Goal: Transaction & Acquisition: Purchase product/service

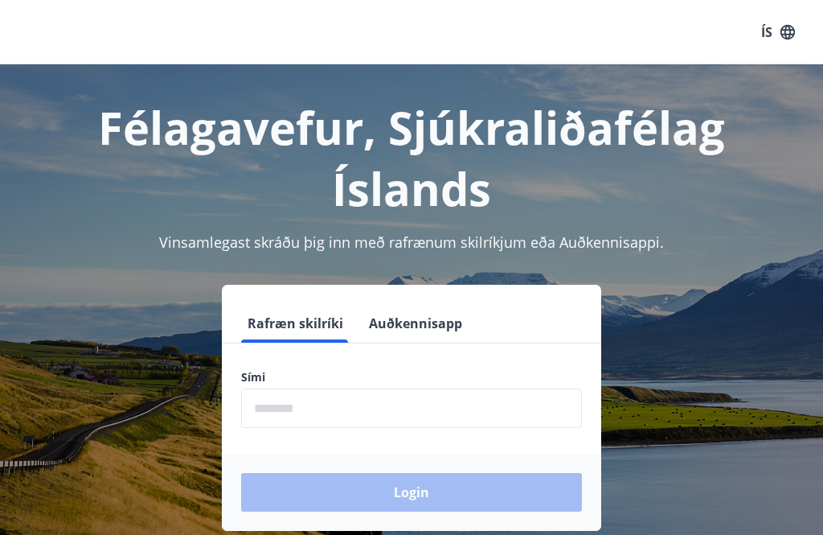
click at [379, 403] on input "phone" at bounding box center [411, 407] width 341 height 39
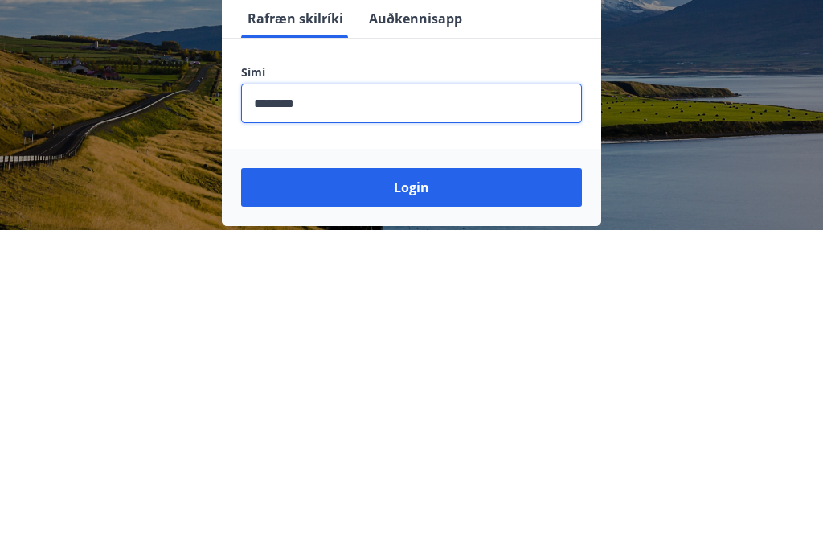
type input "********"
click at [444, 473] on button "Login" at bounding box center [411, 492] width 341 height 39
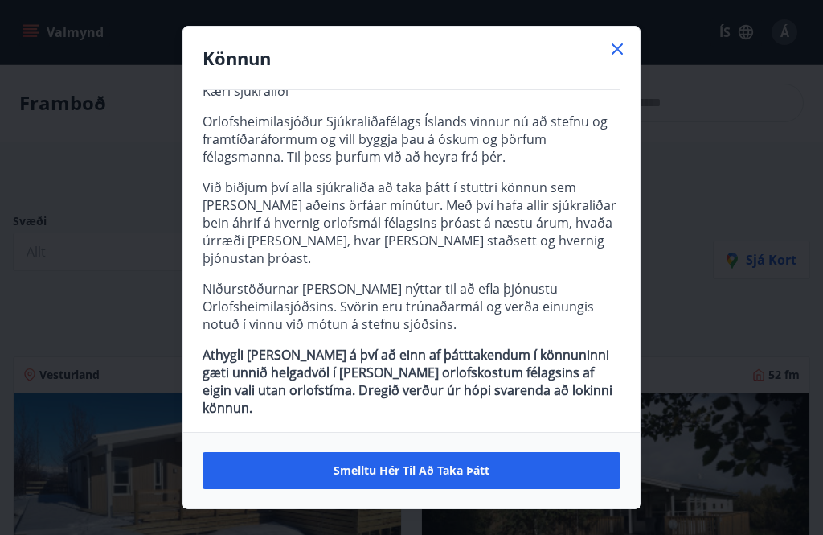
scroll to position [39, 0]
click at [462, 476] on span "Smelltu hér til að taka þátt" at bounding box center [412, 470] width 156 height 16
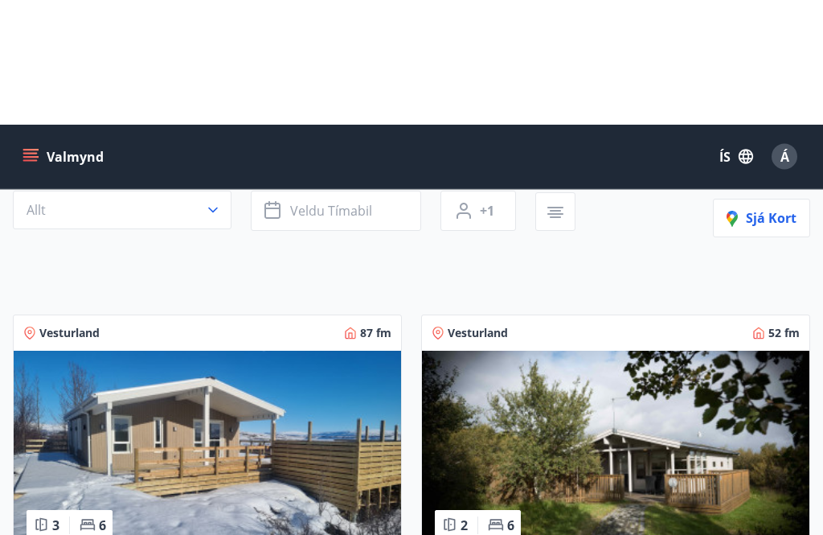
scroll to position [0, 0]
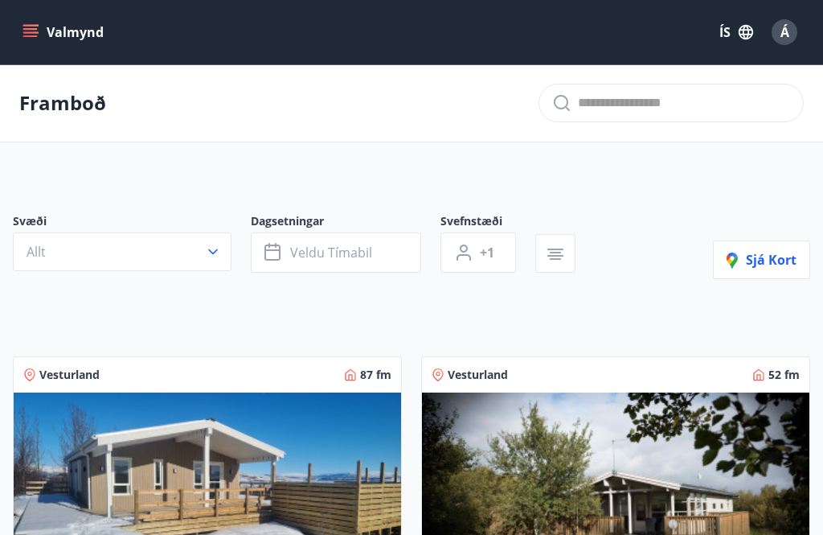
click at [94, 43] on button "Valmynd" at bounding box center [64, 32] width 91 height 29
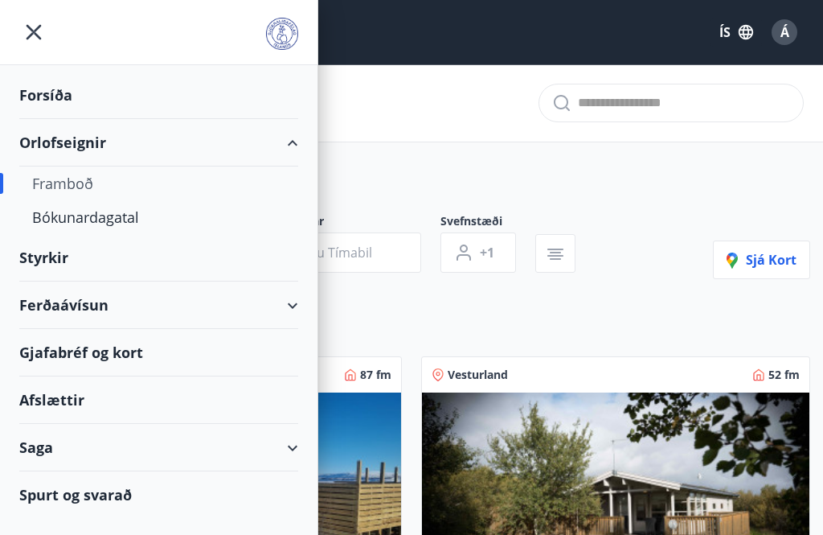
click at [43, 35] on icon "menu" at bounding box center [33, 32] width 29 height 29
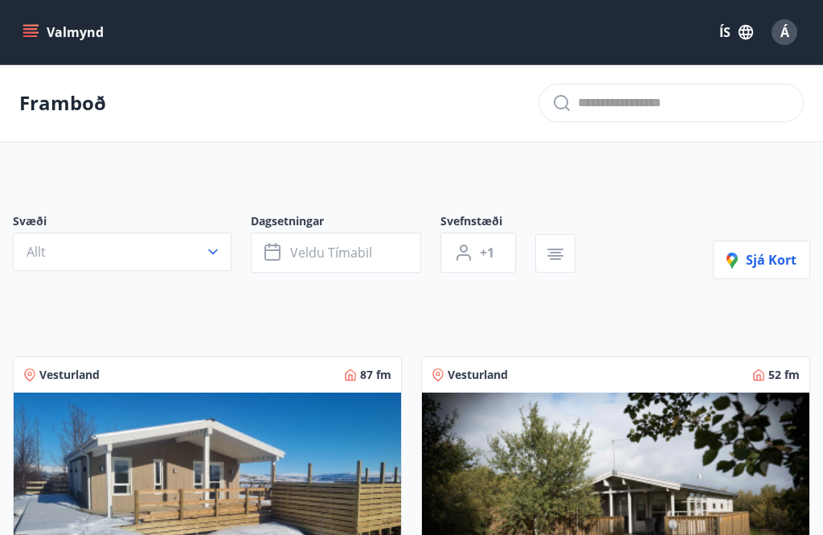
click at [51, 40] on button "Valmynd" at bounding box center [64, 32] width 91 height 29
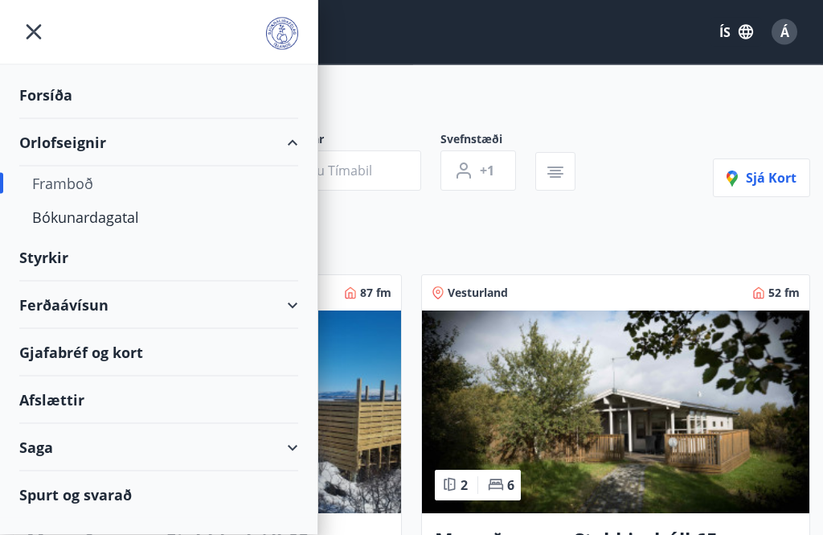
scroll to position [83, 0]
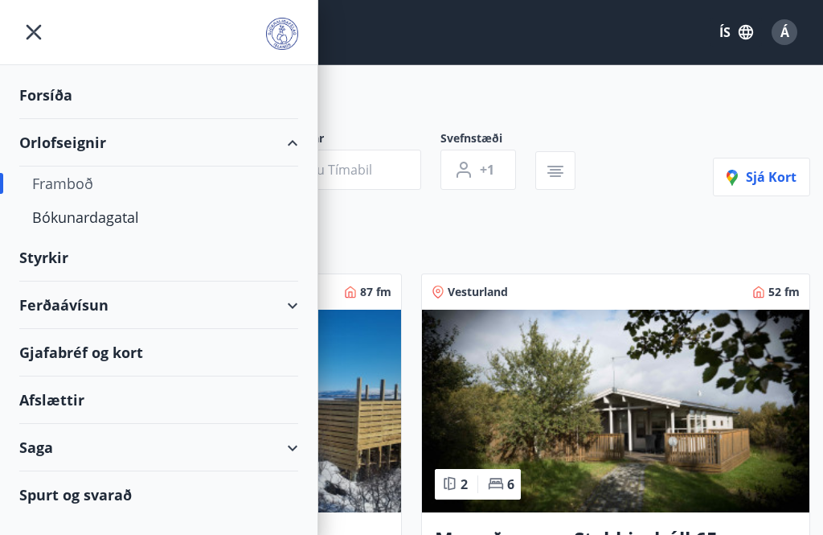
click at [92, 498] on div "Spurt og svarað" at bounding box center [158, 494] width 279 height 47
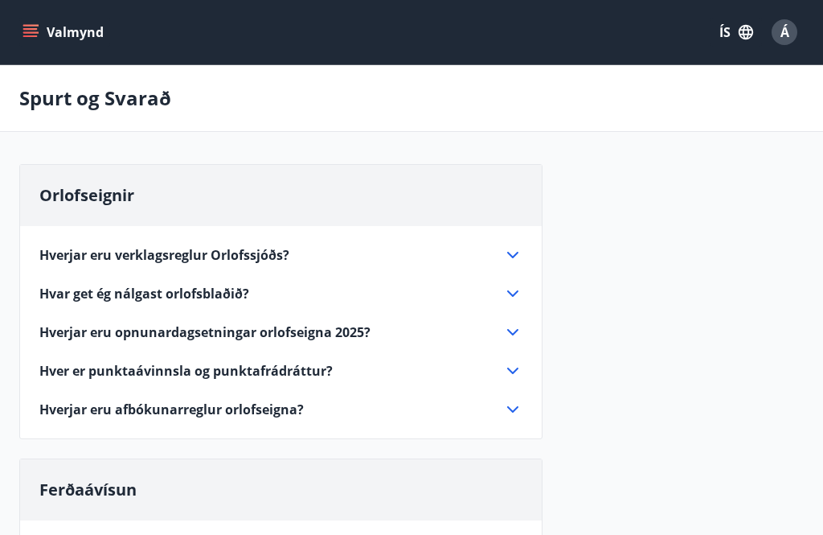
click at [94, 43] on button "Valmynd" at bounding box center [64, 32] width 91 height 29
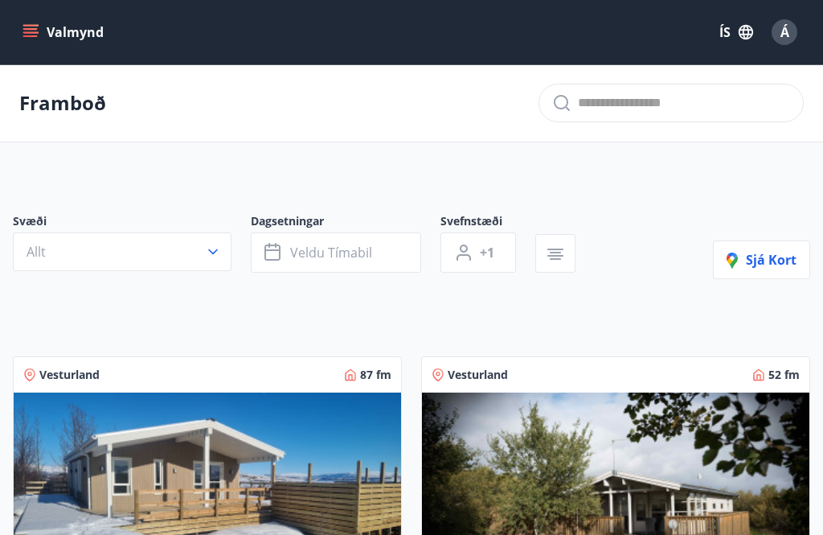
click at [46, 36] on button "Valmynd" at bounding box center [64, 32] width 91 height 29
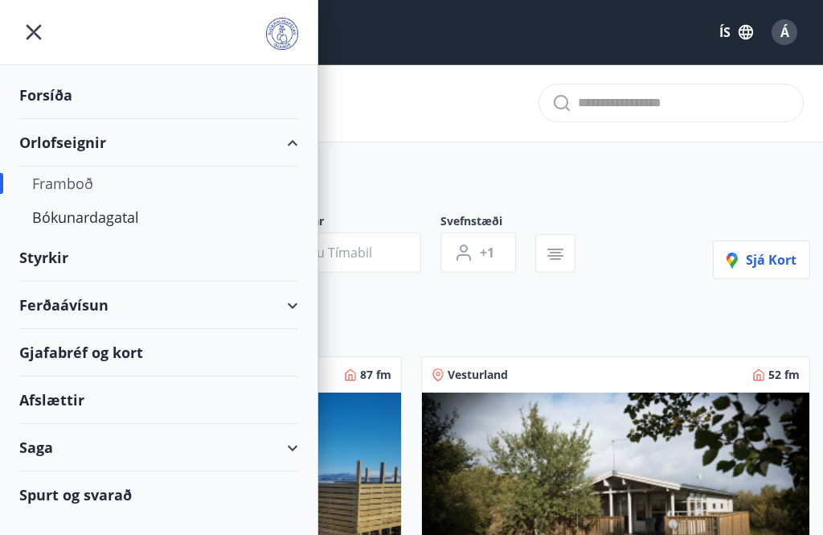
click at [64, 107] on div "Forsíða" at bounding box center [158, 95] width 279 height 47
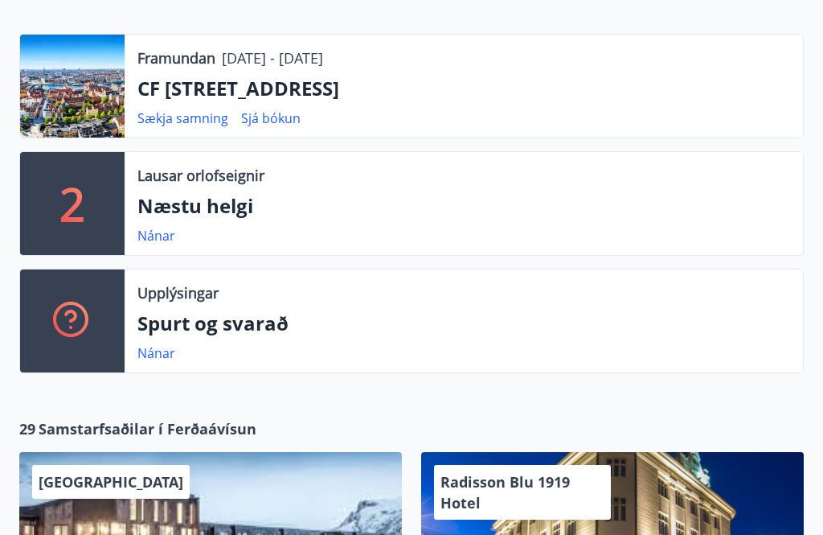
scroll to position [384, 0]
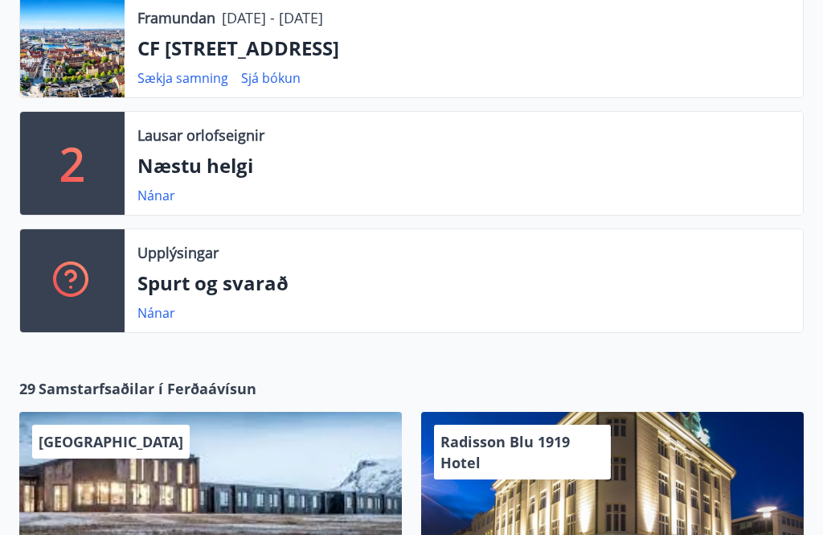
click at [214, 170] on p "Næstu helgi" at bounding box center [463, 166] width 653 height 27
click at [167, 202] on link "Nánar" at bounding box center [156, 196] width 38 height 18
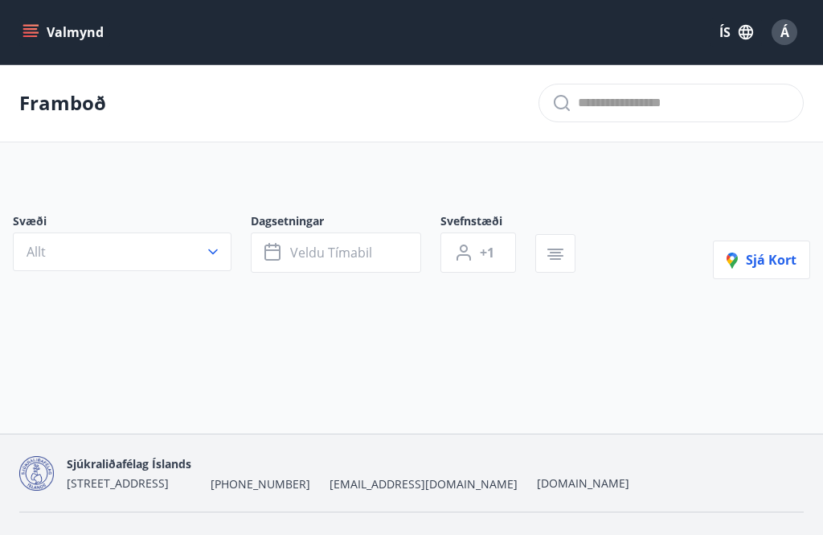
type input "*"
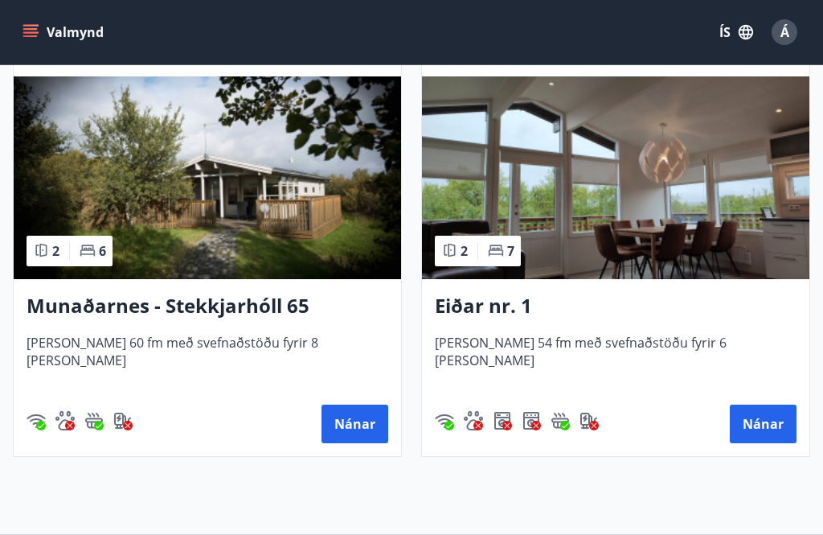
scroll to position [437, 0]
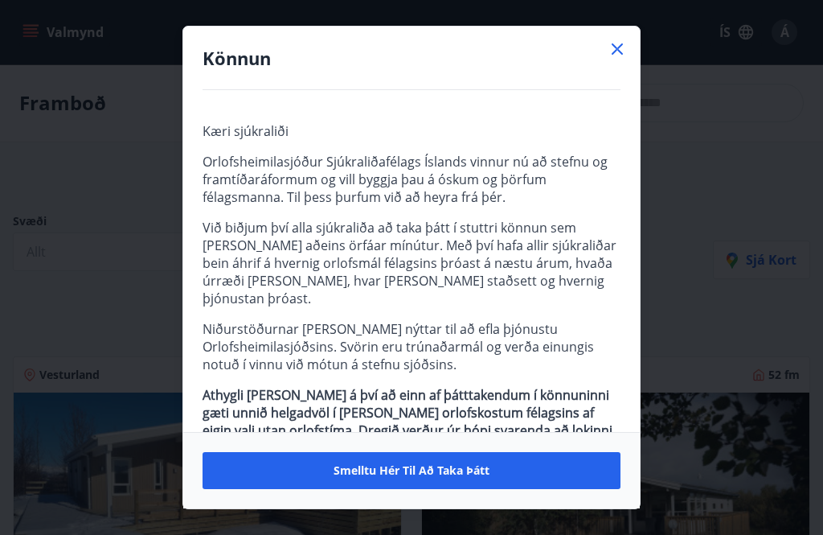
click at [453, 478] on button "Smelltu hér til að taka þátt" at bounding box center [412, 470] width 418 height 37
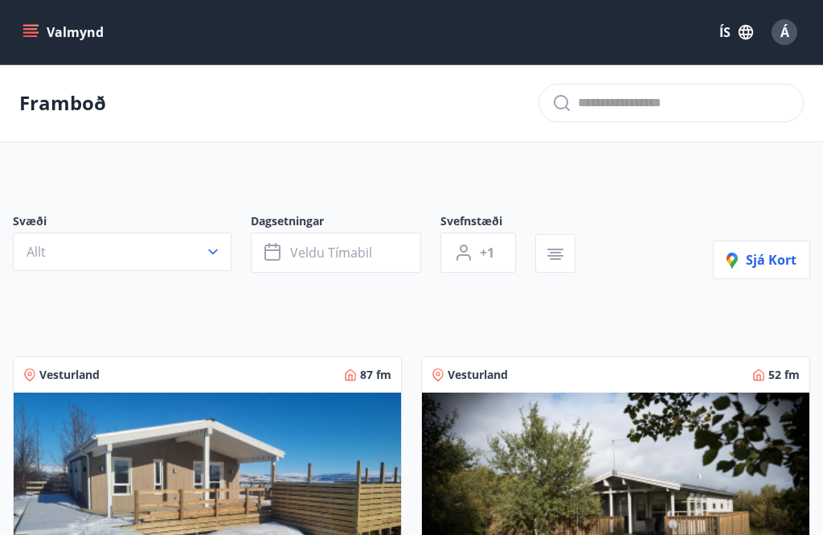
click at [39, 29] on button "Valmynd" at bounding box center [64, 32] width 91 height 29
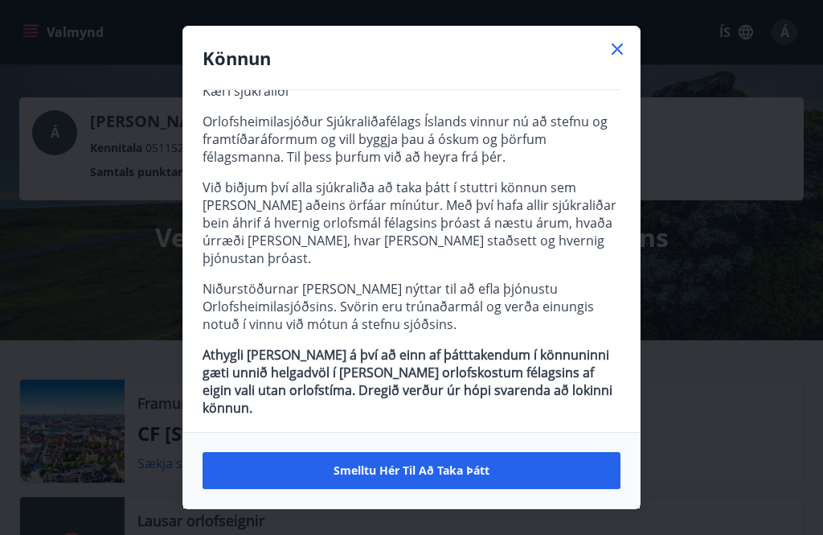
scroll to position [39, 0]
click at [377, 166] on span "Kæri sjúkraliði Orlofsheimilasjóður Sjúkraliðafélags Íslands vinnur nú að stefn…" at bounding box center [412, 250] width 418 height 334
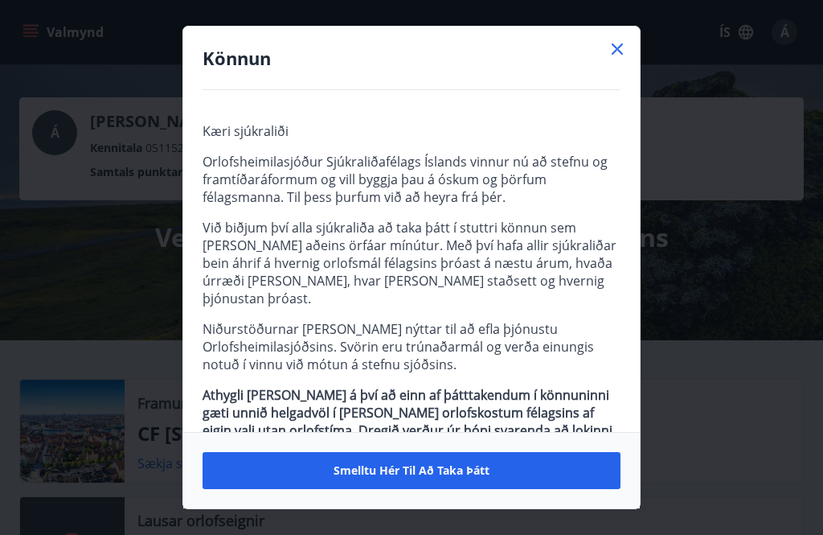
scroll to position [0, 0]
click at [450, 476] on span "Smelltu hér til að taka þátt" at bounding box center [412, 470] width 156 height 16
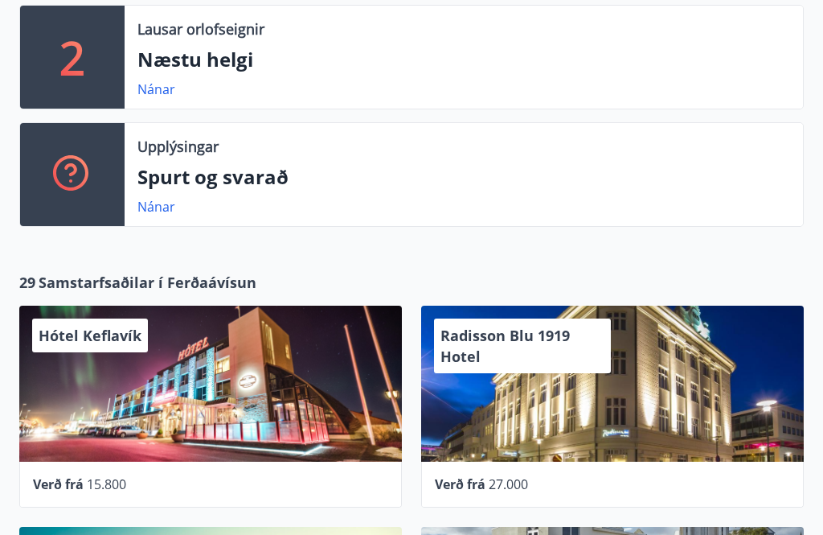
scroll to position [495, 0]
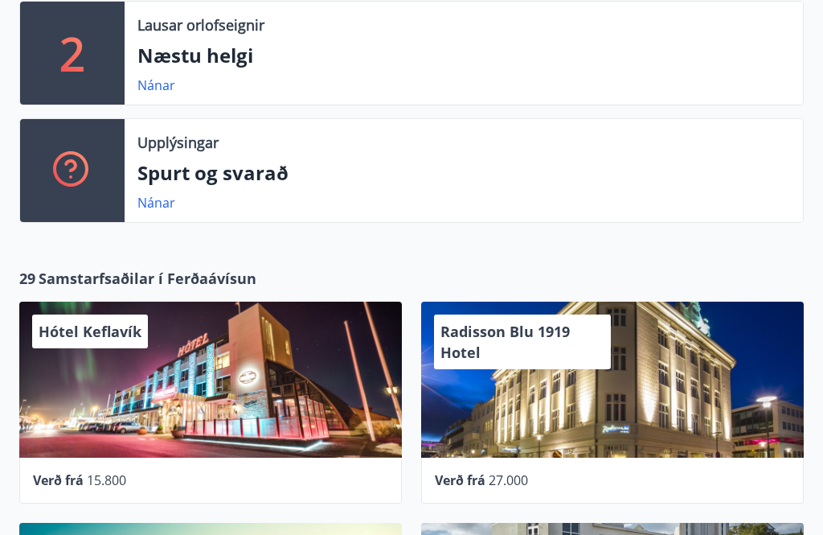
click at [234, 191] on div "Upplýsingar Spurt og svarað Nánar" at bounding box center [464, 170] width 679 height 103
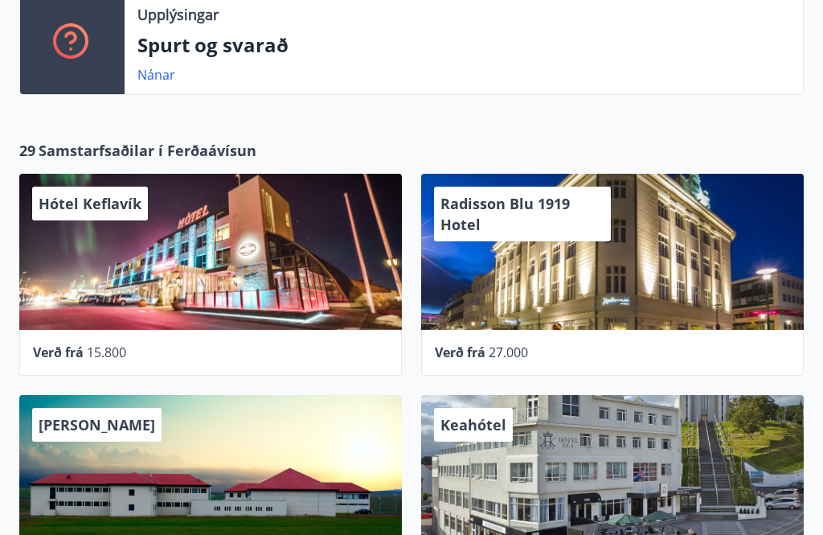
scroll to position [631, 0]
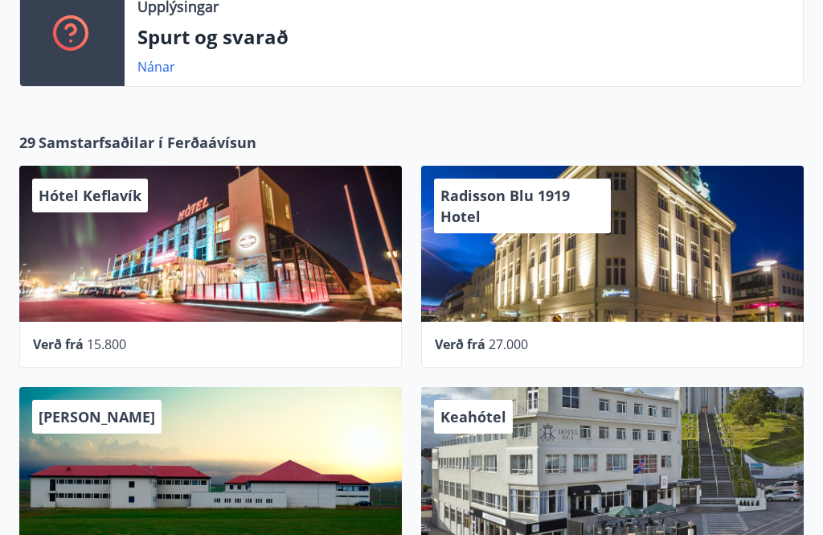
click at [90, 352] on span "15.800" at bounding box center [106, 344] width 39 height 18
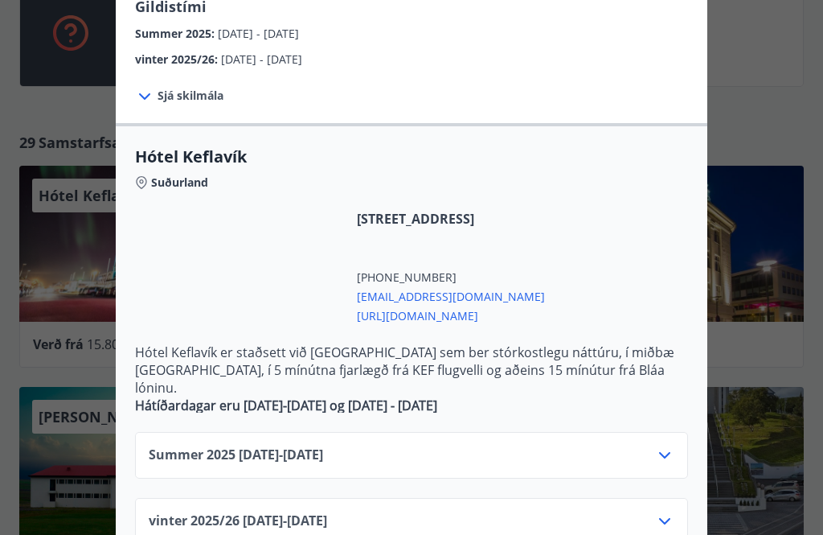
scroll to position [236, 0]
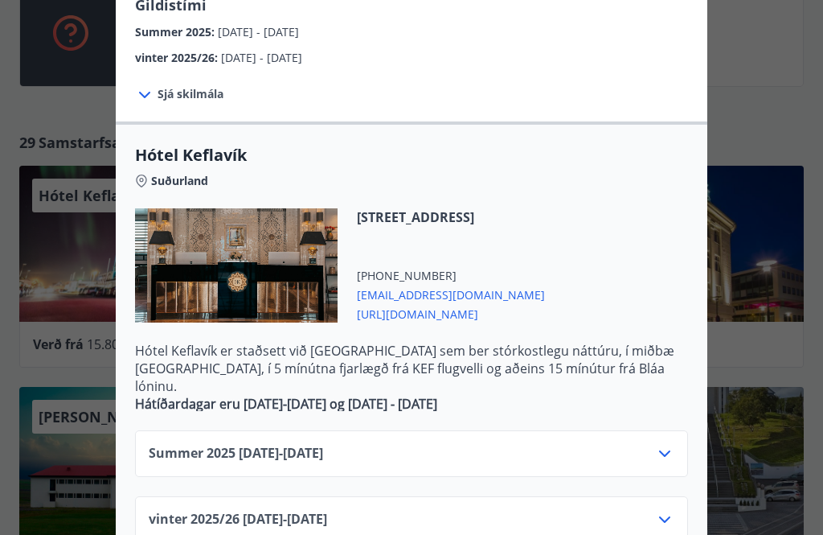
click at [690, 502] on div "Summer 2025 01.06.25 - 31.10.25 vinter 2025/26 01.11.25 - 30.04.26" at bounding box center [412, 477] width 592 height 132
click at [668, 510] on icon at bounding box center [664, 519] width 19 height 19
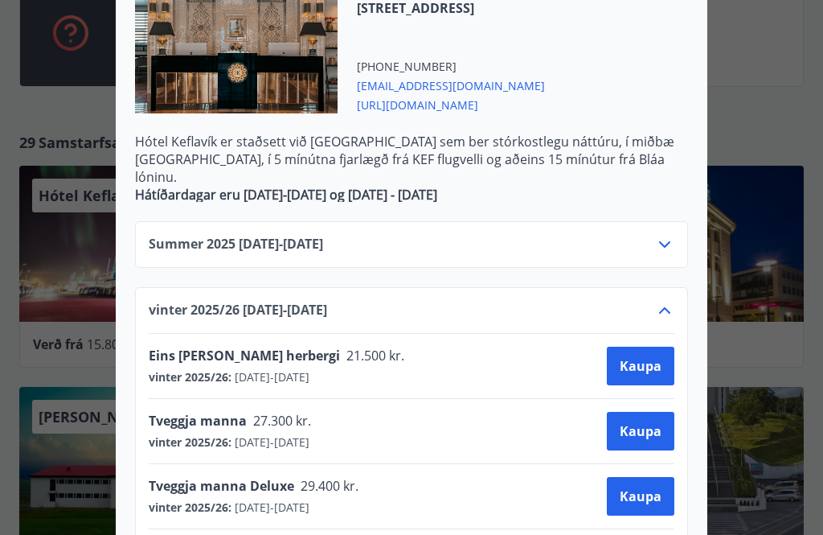
scroll to position [440, 0]
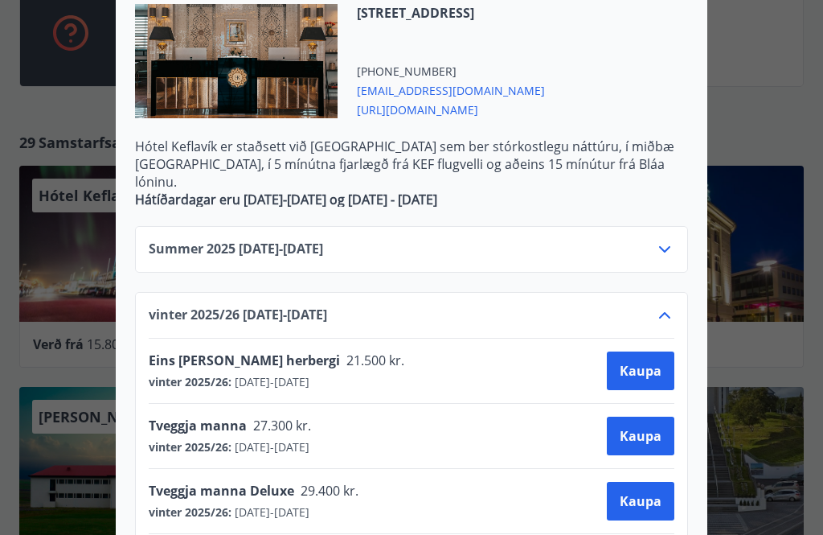
click at [310, 439] on span "01.11.2025 - 30.04.2026" at bounding box center [271, 447] width 78 height 16
click at [650, 427] on span "Kaupa" at bounding box center [641, 436] width 42 height 18
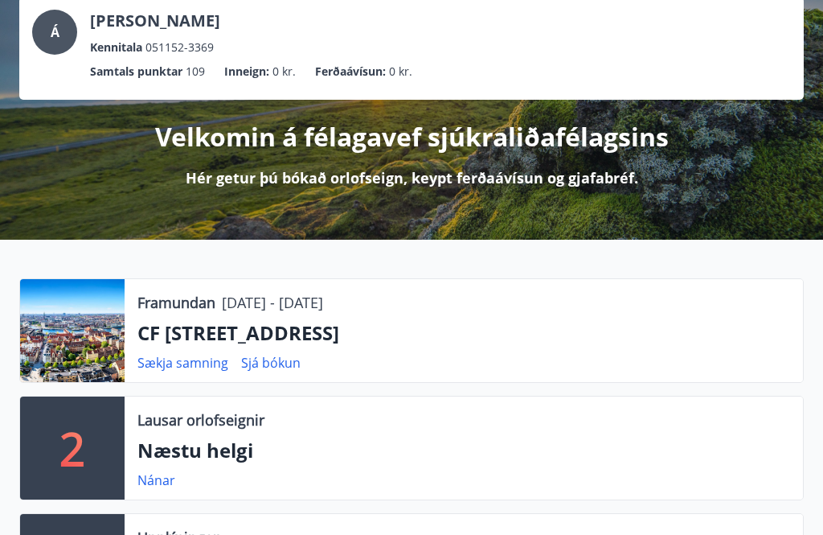
scroll to position [100, 0]
click at [281, 369] on link "Sjá bókun" at bounding box center [270, 363] width 59 height 18
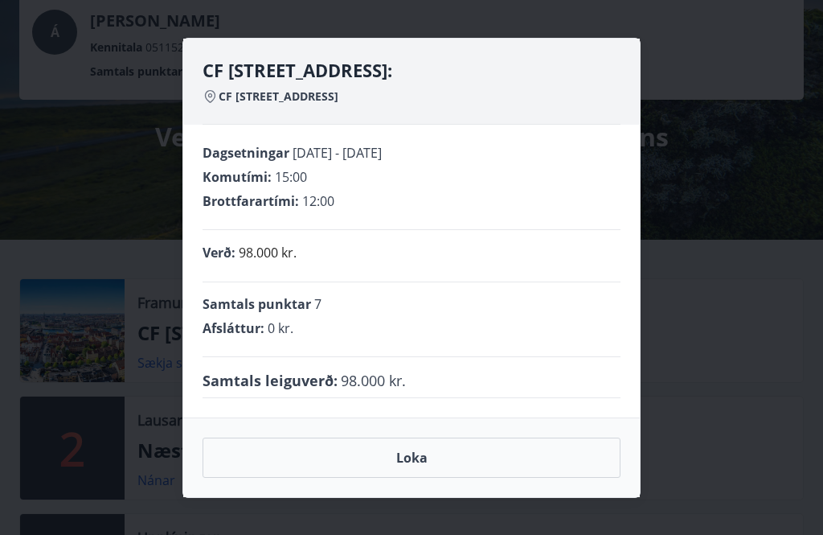
click at [412, 478] on button "Loka" at bounding box center [412, 457] width 418 height 40
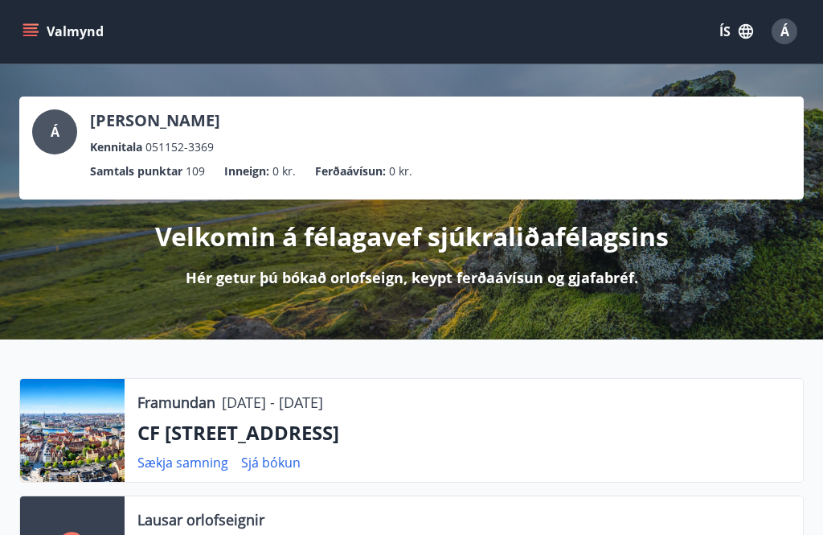
scroll to position [0, 0]
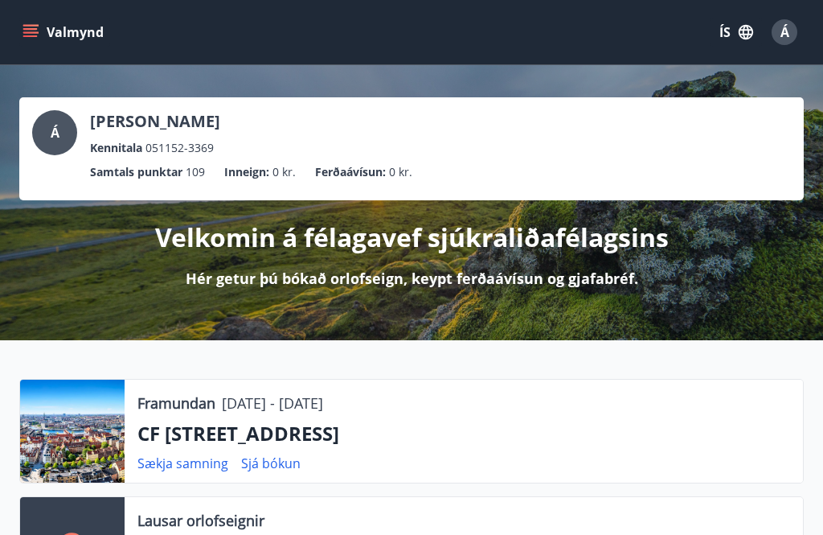
click at [58, 136] on span "Á" at bounding box center [55, 133] width 9 height 18
click at [43, 37] on button "Valmynd" at bounding box center [64, 32] width 91 height 29
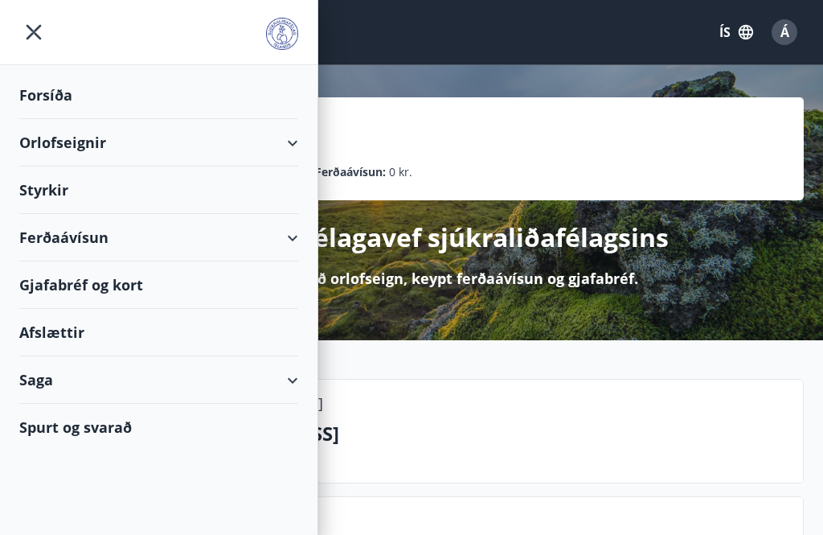
click at [88, 142] on div "Orlofseignir" at bounding box center [158, 142] width 279 height 47
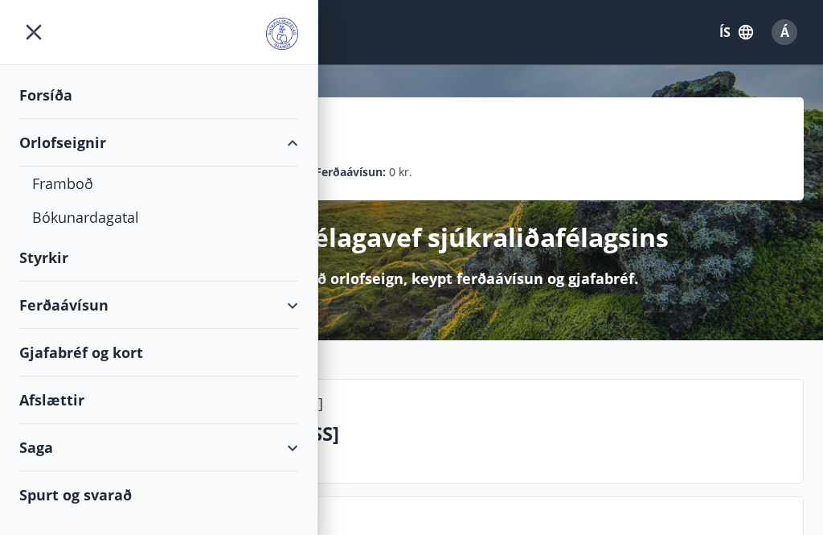
click at [111, 229] on div "Bókunardagatal" at bounding box center [158, 217] width 253 height 34
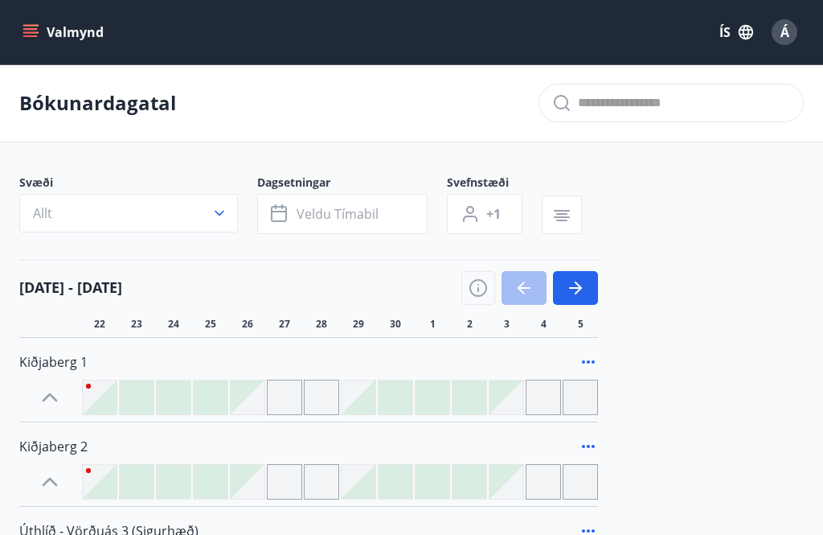
click at [222, 208] on icon "button" at bounding box center [219, 213] width 16 height 16
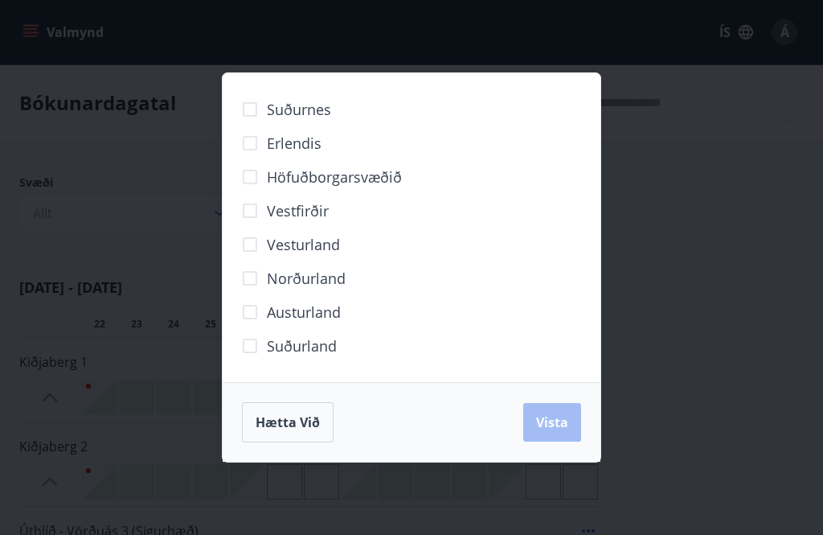
click at [309, 152] on span "Erlendis" at bounding box center [294, 143] width 55 height 21
click at [568, 432] on button "Vista" at bounding box center [552, 422] width 58 height 39
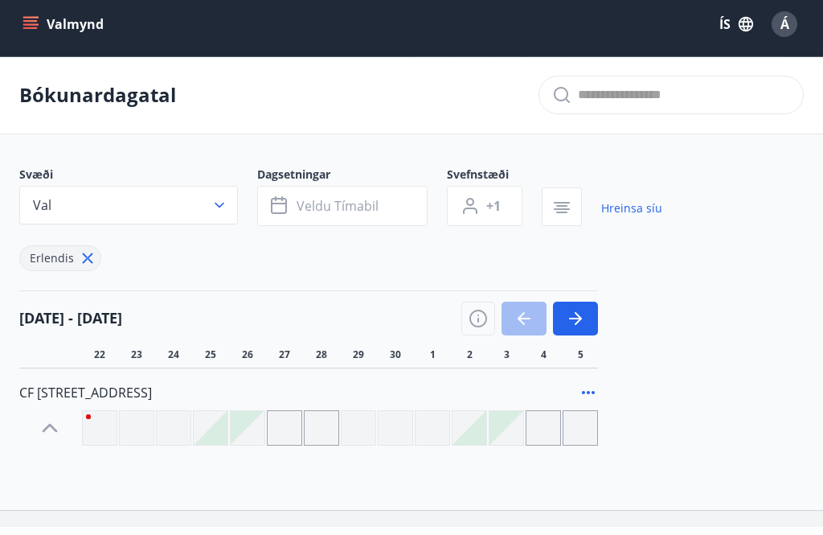
scroll to position [67, 0]
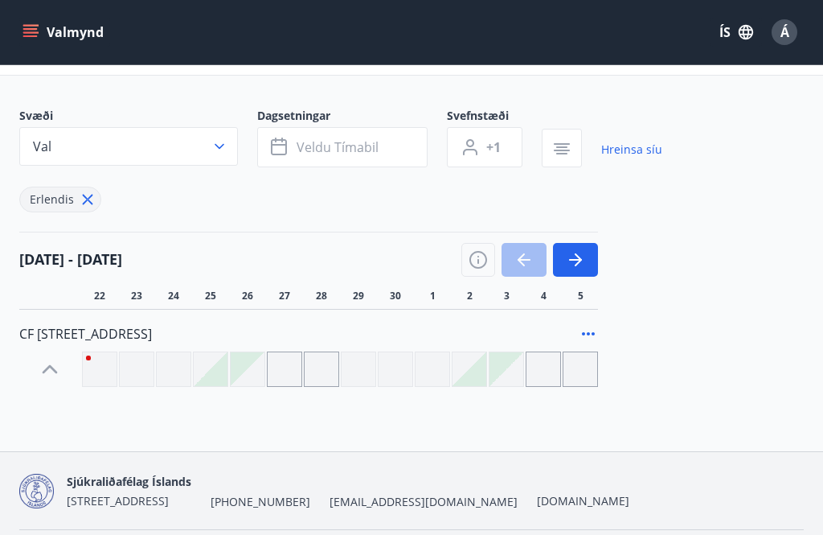
click at [574, 270] on button "button" at bounding box center [575, 260] width 45 height 34
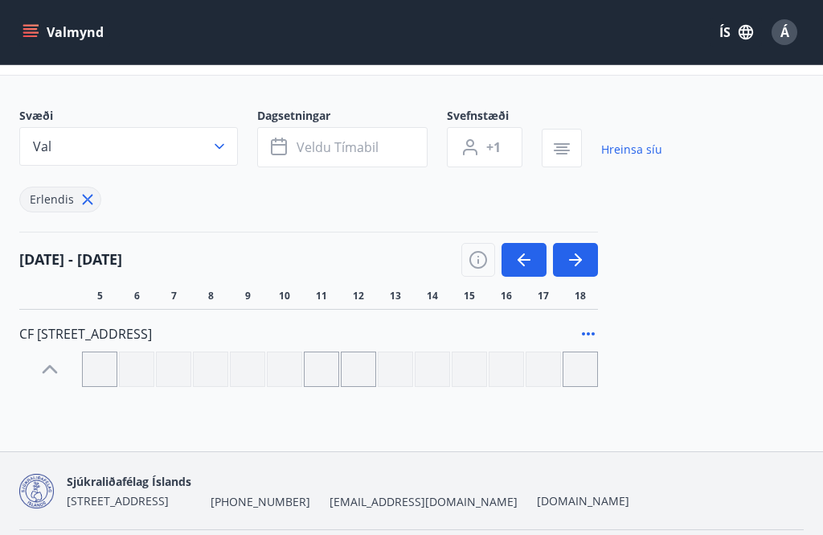
click at [576, 261] on icon "button" at bounding box center [575, 259] width 19 height 19
click at [581, 261] on icon "button" at bounding box center [575, 259] width 19 height 19
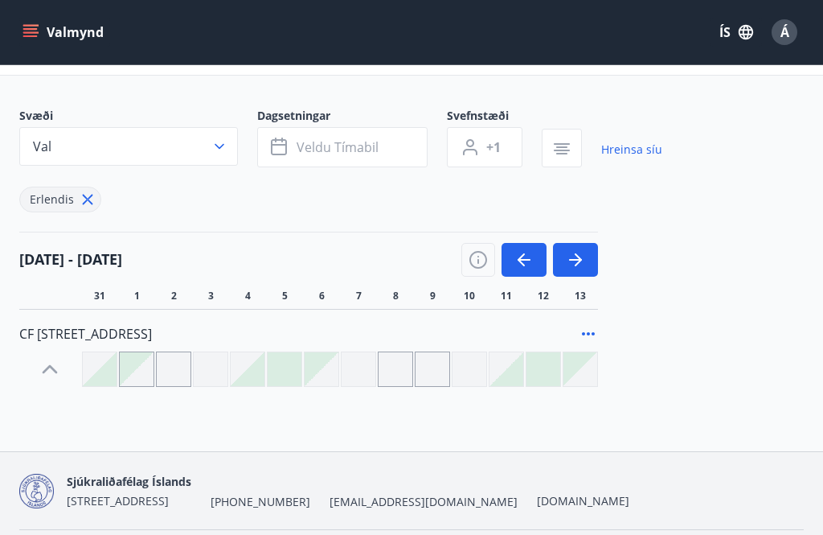
click at [585, 260] on button "button" at bounding box center [575, 260] width 45 height 34
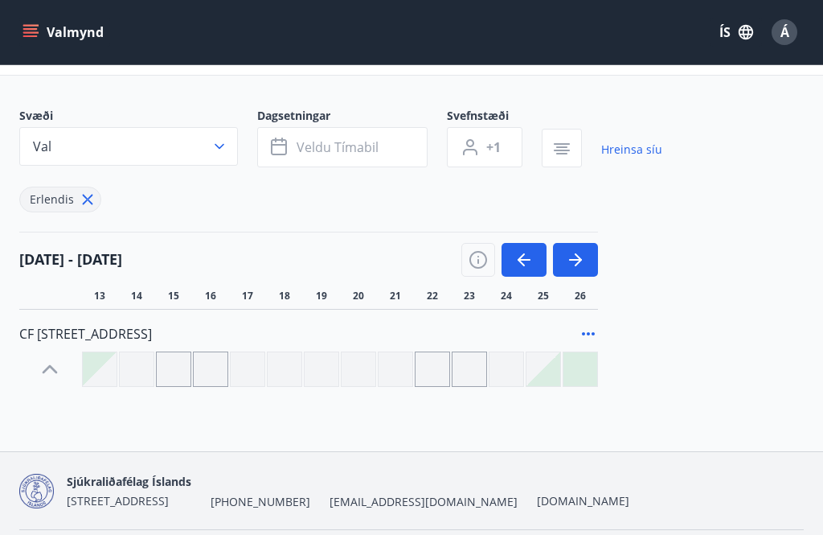
click at [570, 268] on icon "button" at bounding box center [575, 259] width 19 height 19
click at [523, 269] on button "button" at bounding box center [524, 260] width 45 height 34
click at [522, 273] on button "button" at bounding box center [524, 260] width 45 height 34
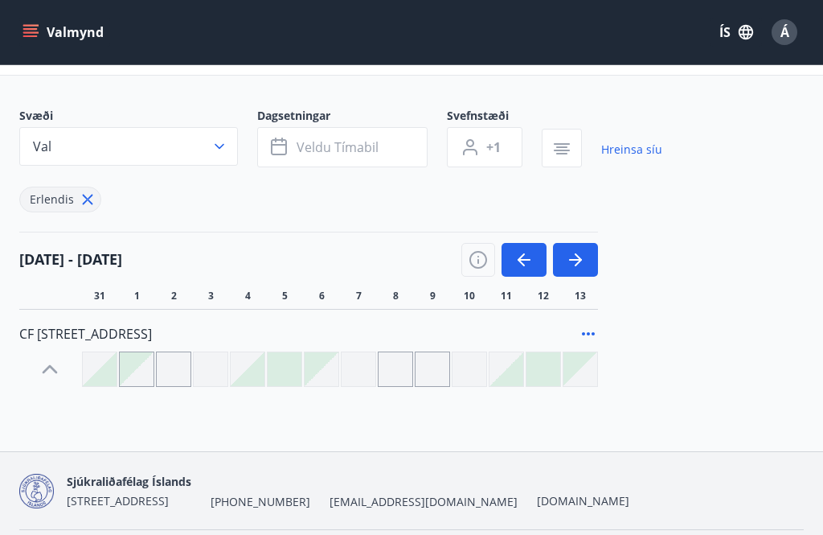
click at [525, 276] on button "button" at bounding box center [524, 260] width 45 height 34
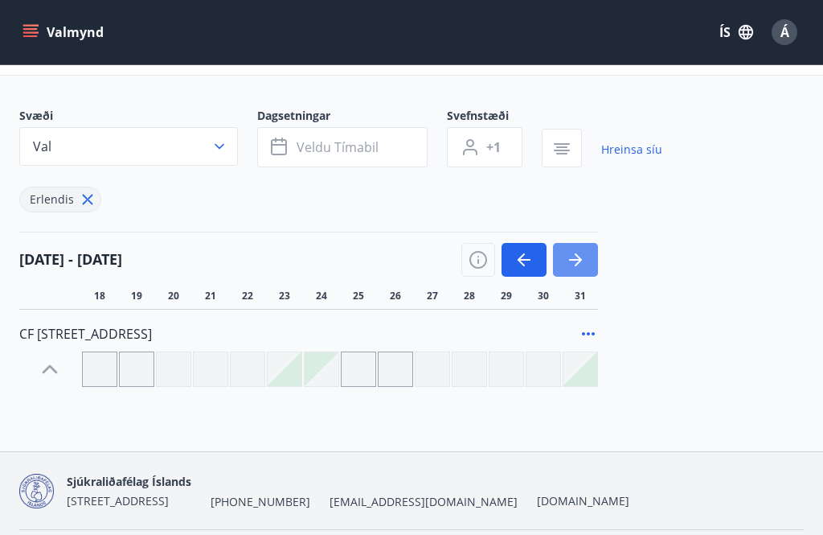
click at [585, 271] on button "button" at bounding box center [575, 260] width 45 height 34
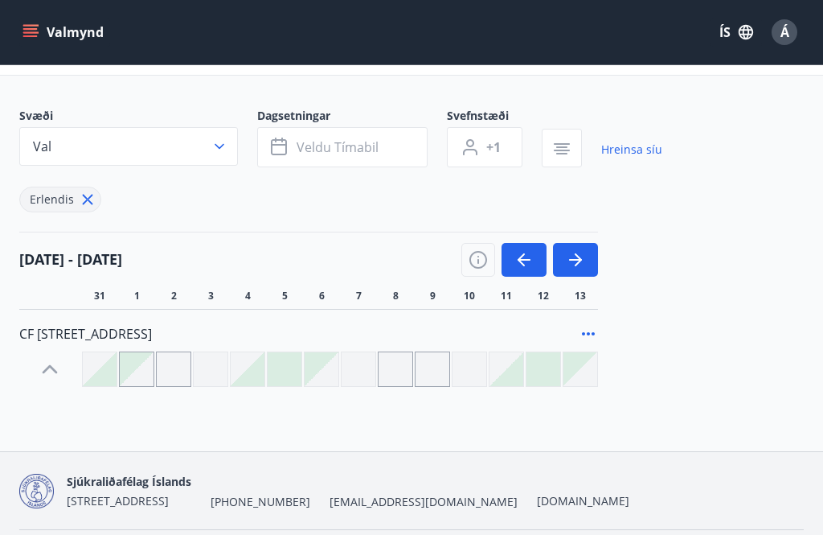
click at [582, 269] on icon "button" at bounding box center [575, 259] width 19 height 19
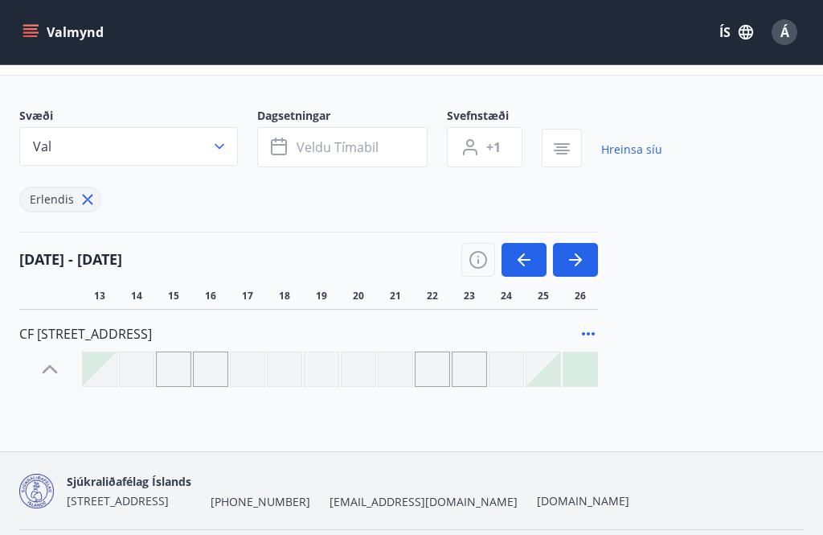
click at [525, 269] on button "button" at bounding box center [524, 260] width 45 height 34
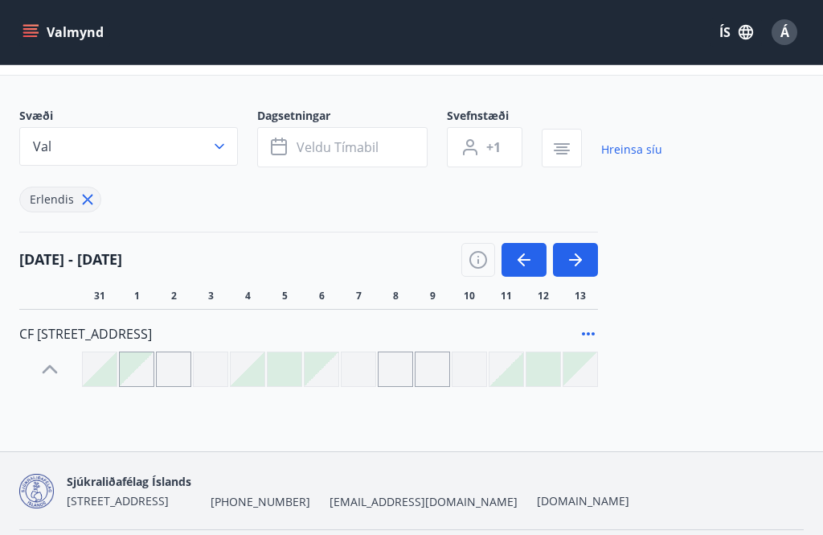
click at [579, 267] on icon "button" at bounding box center [575, 259] width 19 height 19
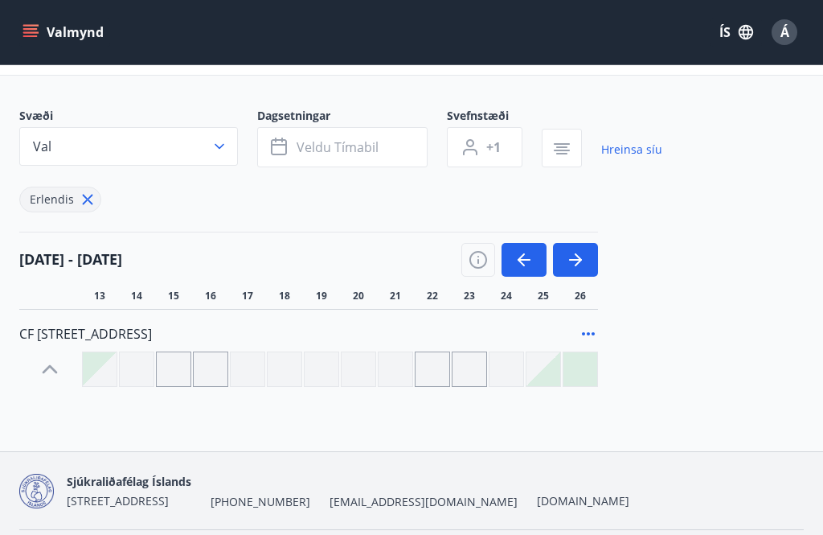
click at [521, 269] on button "button" at bounding box center [524, 260] width 45 height 34
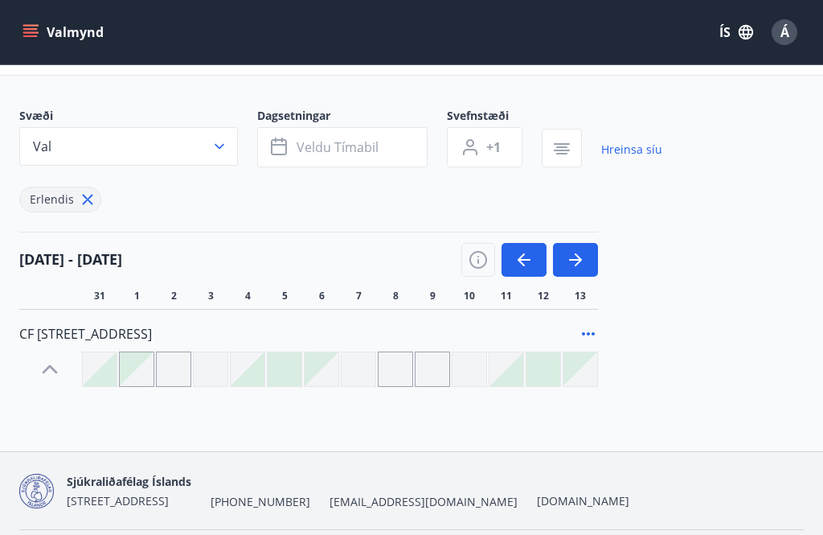
click at [583, 265] on icon "button" at bounding box center [575, 259] width 19 height 19
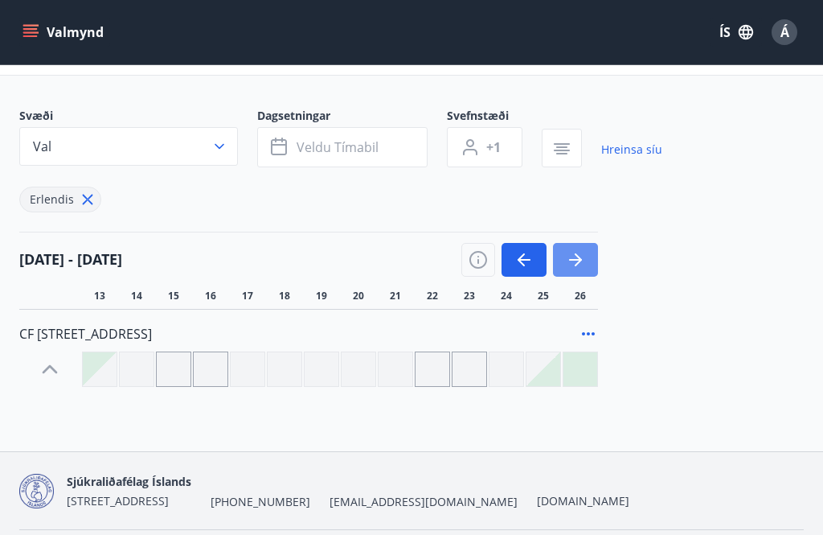
click at [587, 265] on button "button" at bounding box center [575, 260] width 45 height 34
click at [581, 266] on icon "button" at bounding box center [575, 259] width 19 height 19
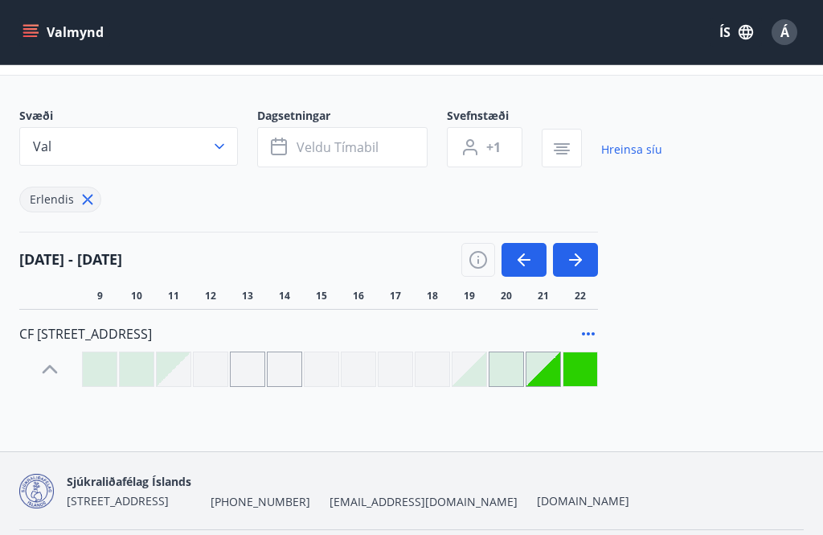
click at [588, 270] on button "button" at bounding box center [575, 260] width 45 height 34
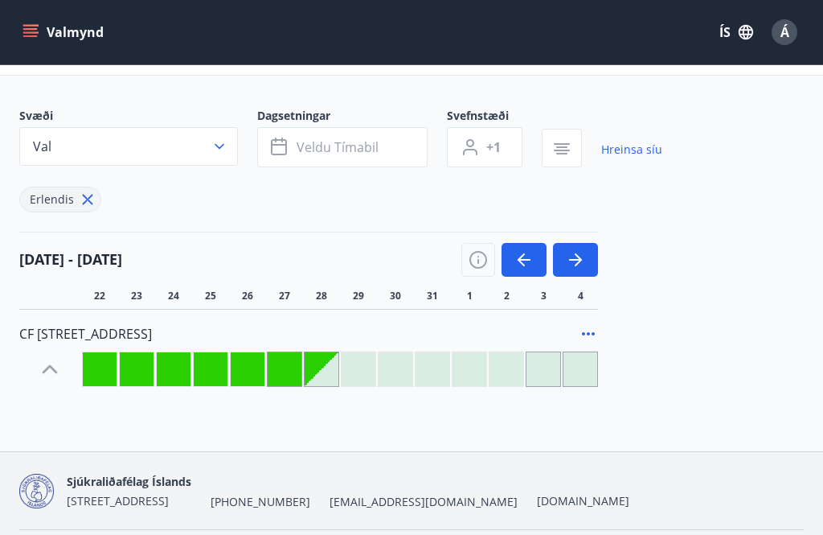
click at [588, 267] on button "button" at bounding box center [575, 260] width 45 height 34
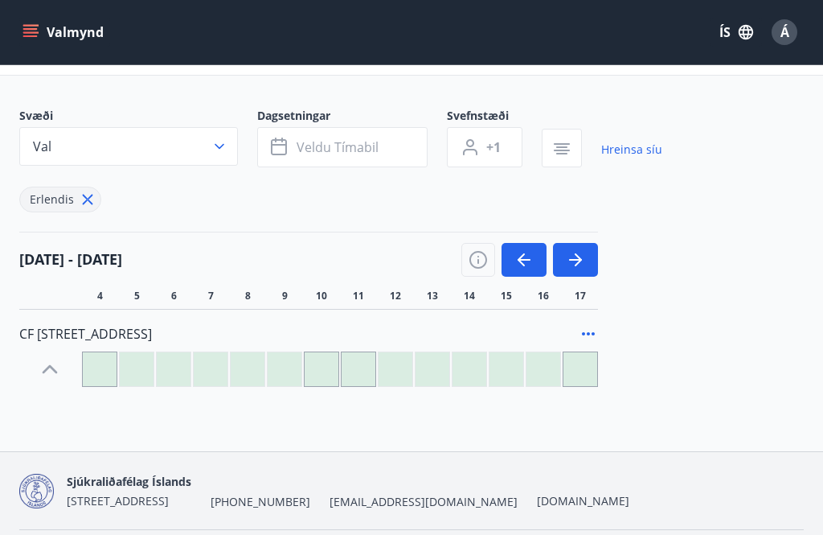
click at [590, 262] on button "button" at bounding box center [575, 260] width 45 height 34
click at [583, 268] on icon "button" at bounding box center [575, 259] width 19 height 19
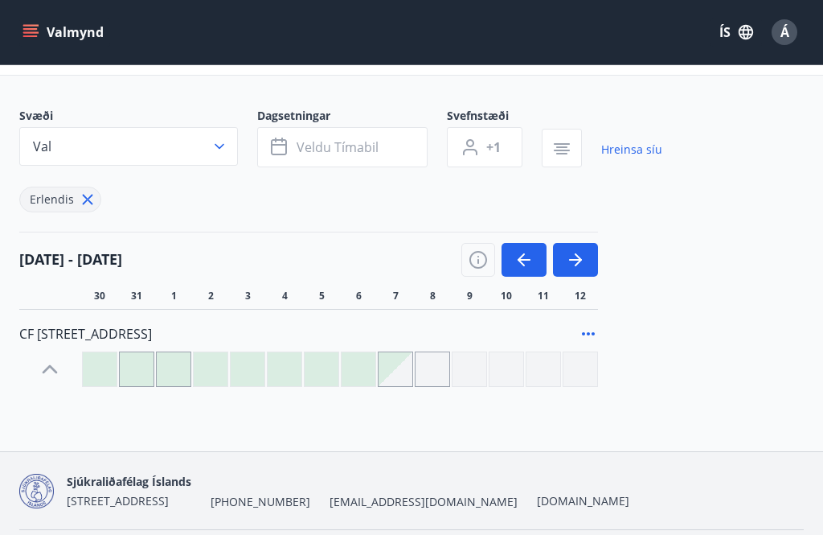
click at [529, 268] on icon "button" at bounding box center [524, 259] width 19 height 19
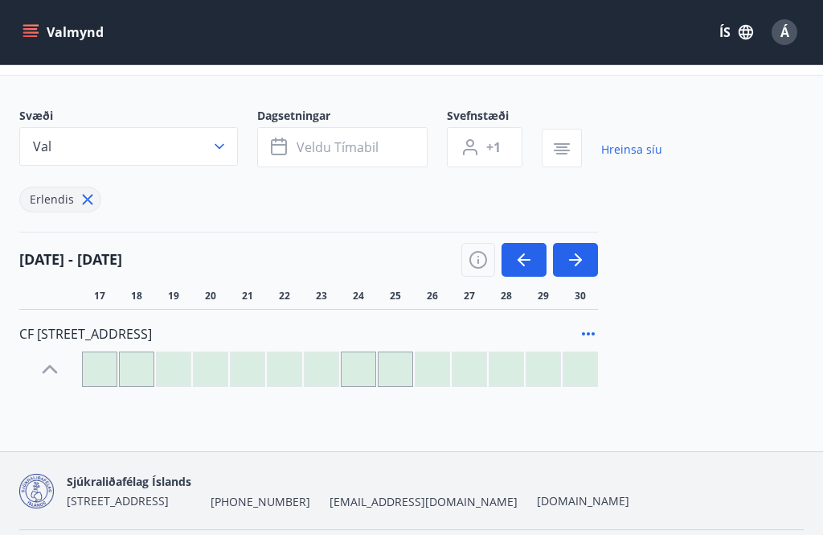
click at [258, 384] on div at bounding box center [248, 369] width 34 height 34
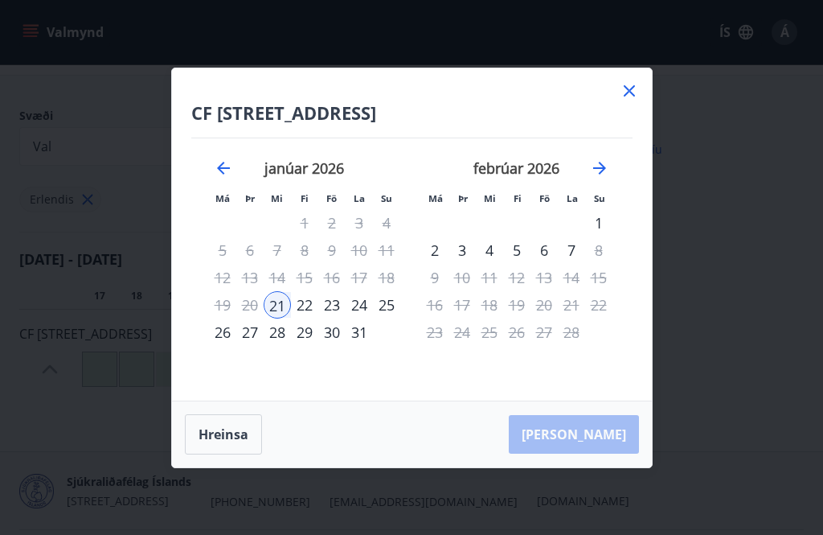
click at [647, 120] on div "CF Møllers Allé 34, Kaupmannahöfn Má Þr Mi Fi Fö La Su Má Þr Mi Fi Fö La Su des…" at bounding box center [412, 234] width 480 height 332
click at [630, 100] on icon at bounding box center [629, 90] width 19 height 19
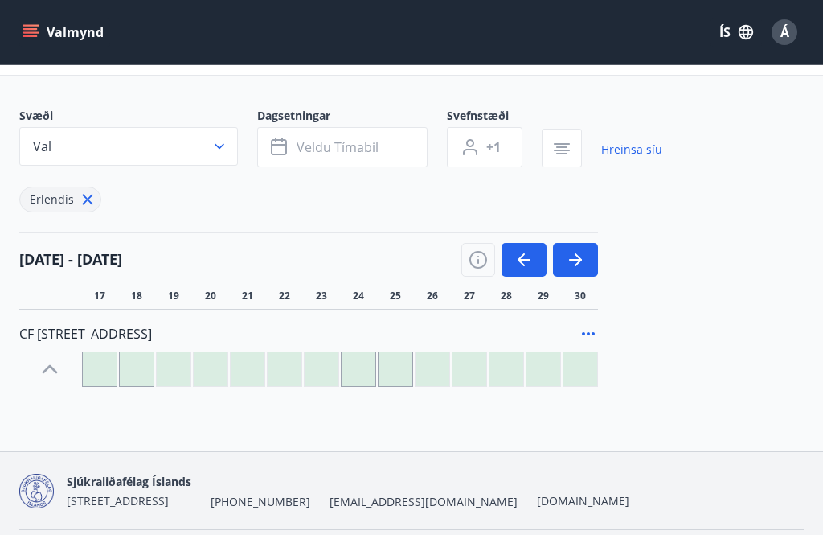
click at [33, 27] on icon "menu" at bounding box center [31, 32] width 16 height 16
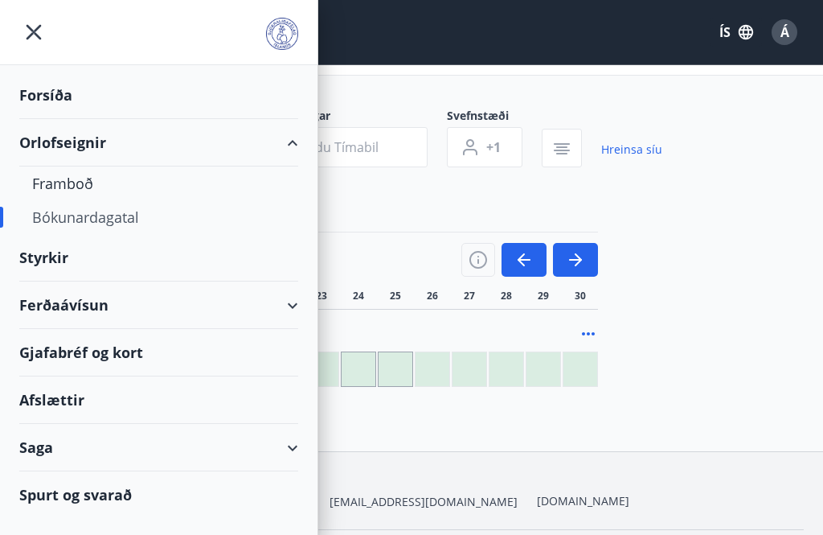
click at [39, 27] on icon "menu" at bounding box center [34, 32] width 15 height 15
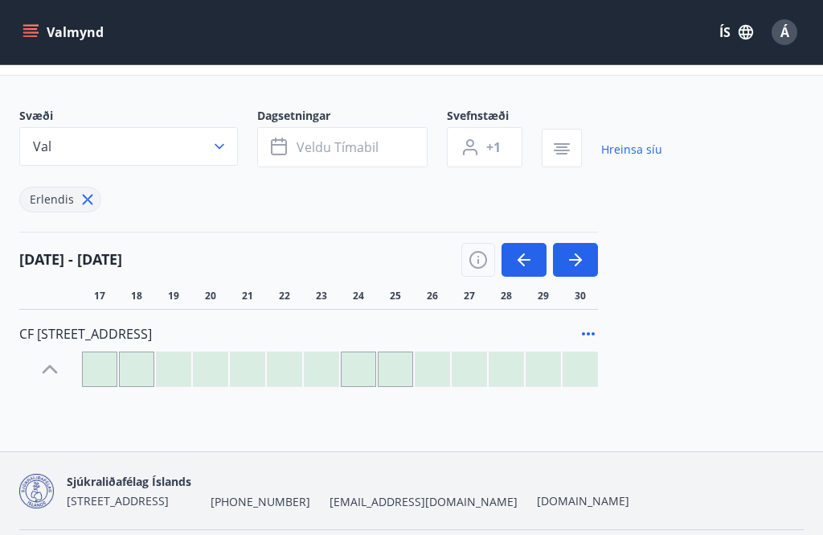
click at [788, 45] on button "Á" at bounding box center [784, 32] width 39 height 39
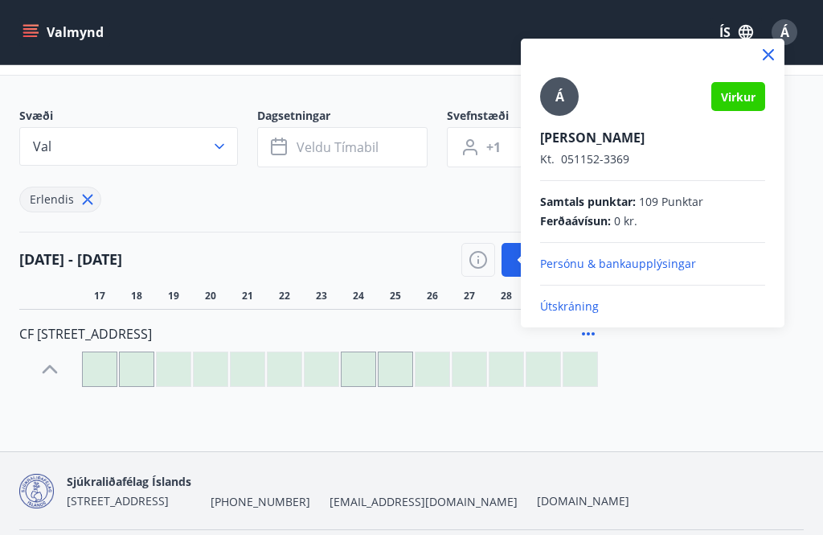
click at [578, 313] on p "Útskráning" at bounding box center [652, 306] width 225 height 16
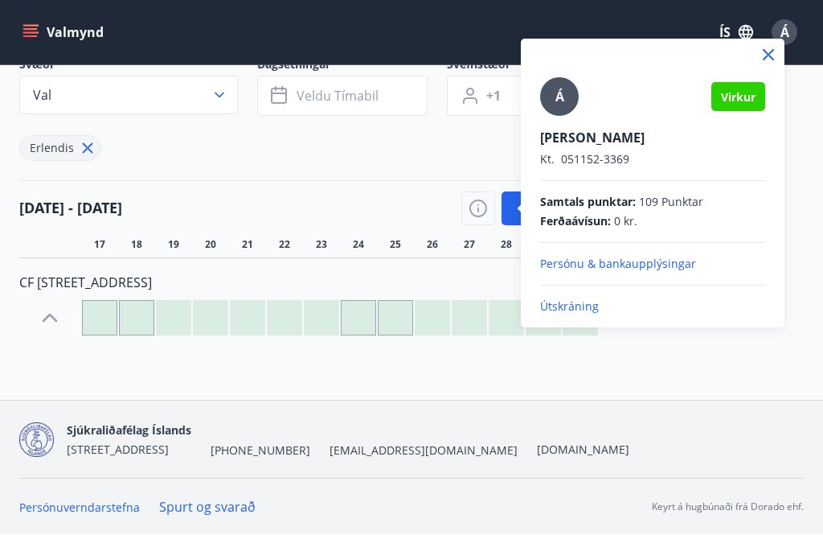
click at [576, 312] on p "Útskráning" at bounding box center [652, 306] width 225 height 16
